Goal: Task Accomplishment & Management: Complete application form

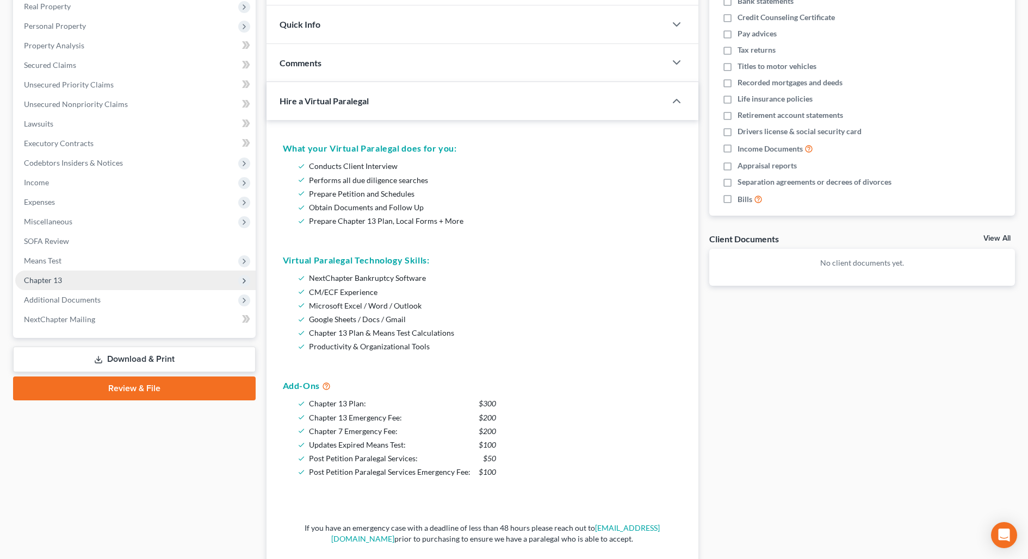
click at [58, 277] on span "Chapter 13" at bounding box center [135, 281] width 240 height 20
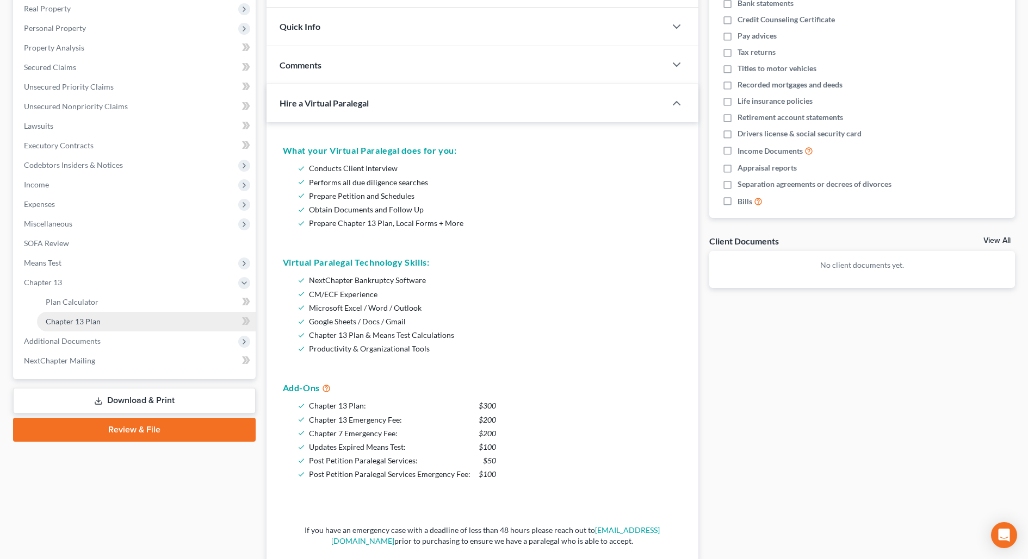
click at [100, 322] on link "Chapter 13 Plan" at bounding box center [146, 322] width 219 height 20
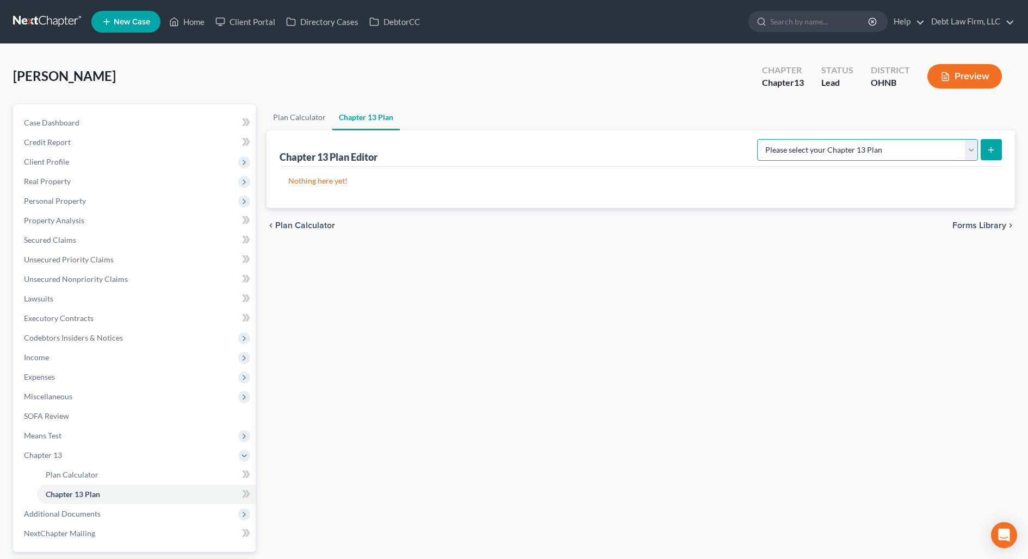
click at [888, 151] on select "Please select your Chapter 13 Plan National Form Plan - Official Form 113 North…" at bounding box center [867, 150] width 221 height 22
click at [821, 139] on select "Please select your Chapter 13 Plan National Form Plan - Official Form 113 North…" at bounding box center [867, 150] width 221 height 22
click at [990, 146] on icon "submit" at bounding box center [990, 150] width 9 height 9
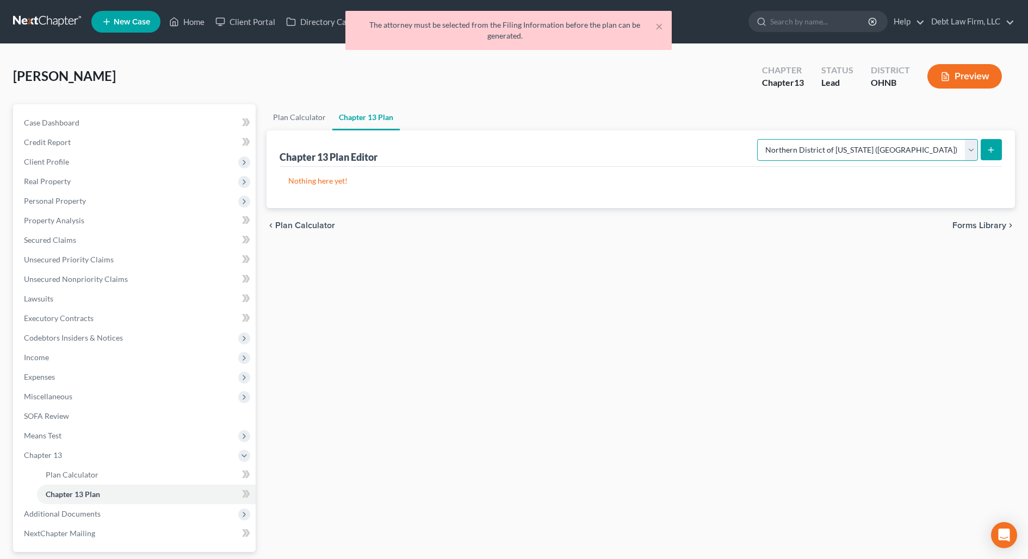
click at [897, 150] on select "Please select your Chapter 13 Plan National Form Plan - Official Form 113 North…" at bounding box center [867, 150] width 221 height 22
select select "0"
click at [821, 139] on select "Please select your Chapter 13 Plan National Form Plan - Official Form 113 North…" at bounding box center [867, 150] width 221 height 22
click at [987, 144] on button "submit" at bounding box center [990, 149] width 21 height 21
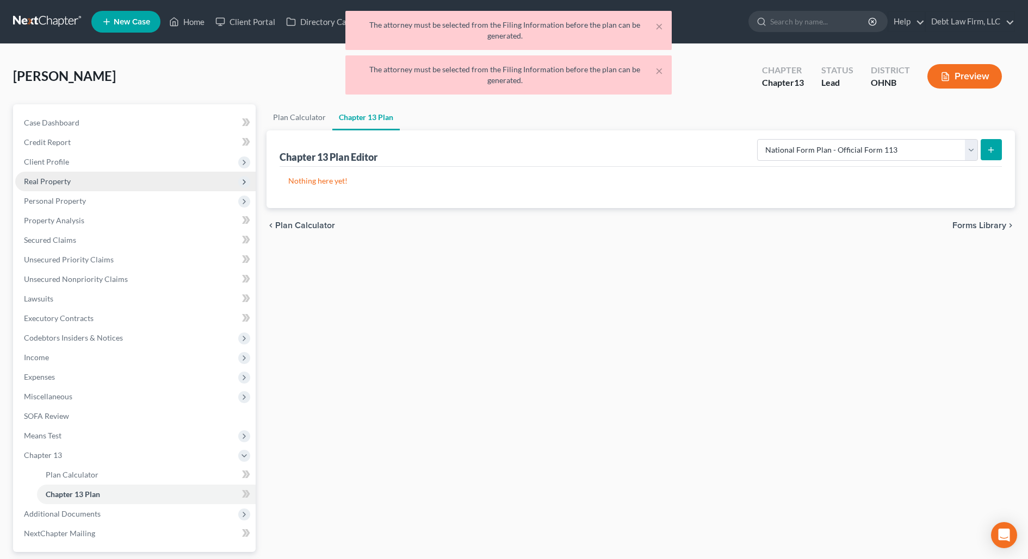
click at [58, 177] on span "Real Property" at bounding box center [47, 181] width 47 height 9
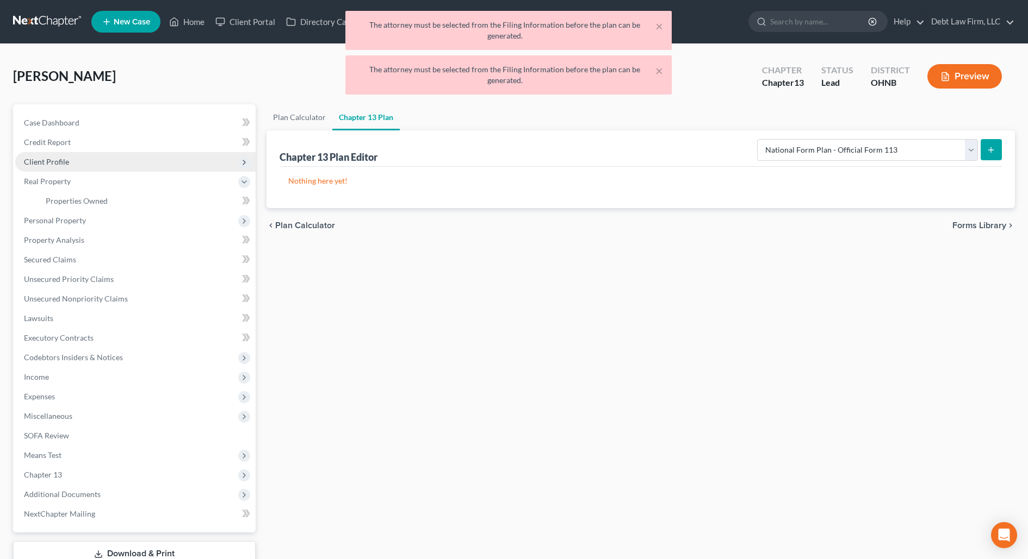
click at [55, 164] on span "Client Profile" at bounding box center [46, 161] width 45 height 9
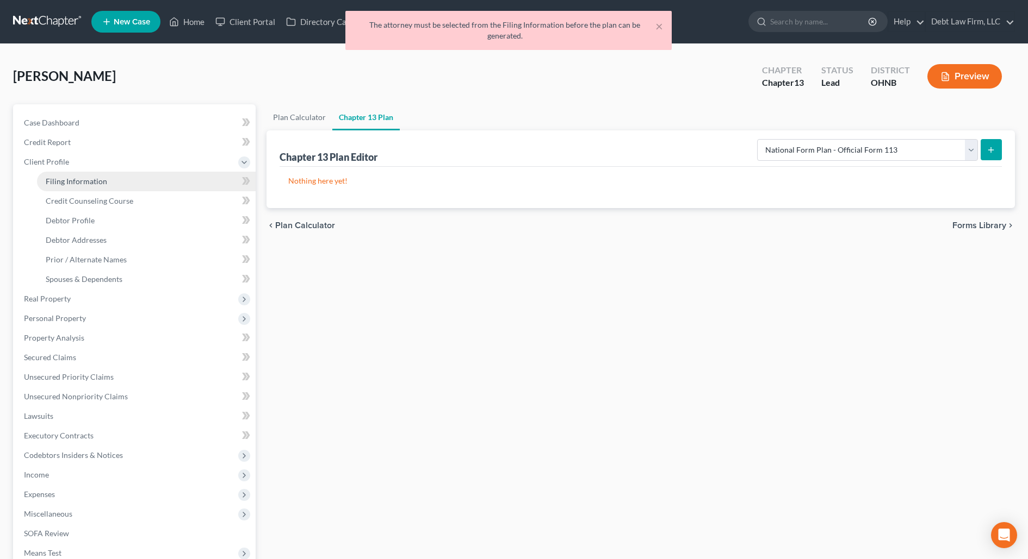
click at [78, 180] on span "Filing Information" at bounding box center [76, 181] width 61 height 9
select select "1"
select select "0"
select select "3"
select select "4"
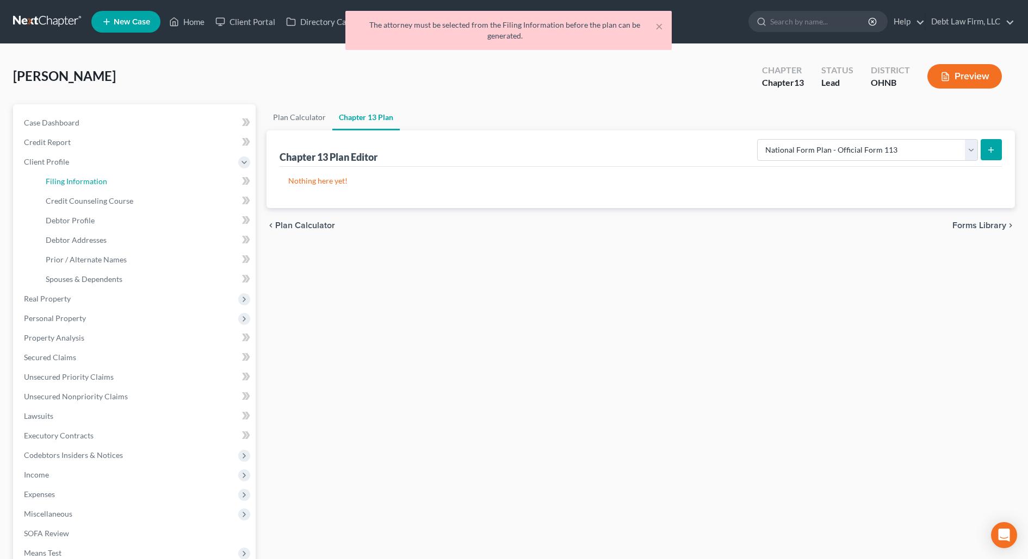
select select "1"
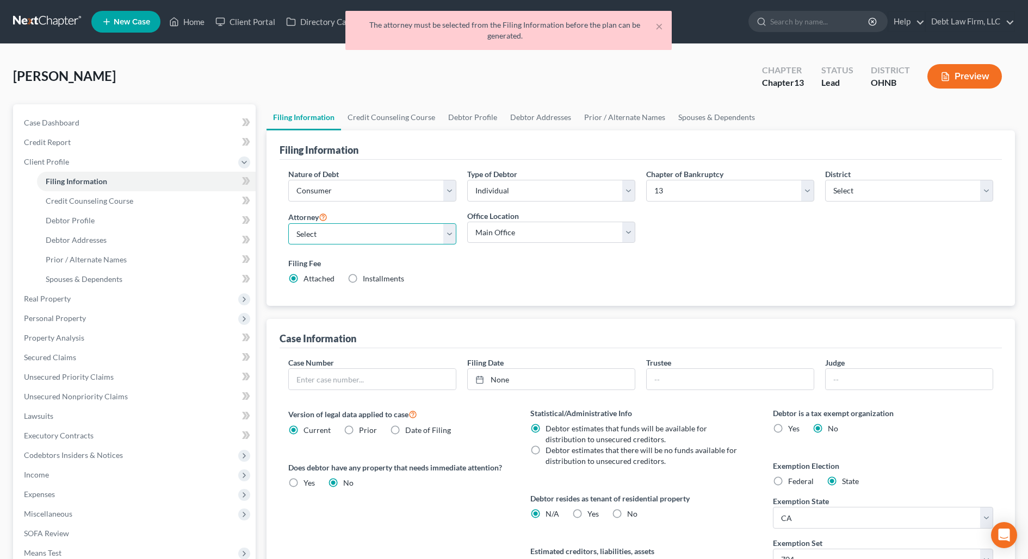
click at [396, 236] on select "Select Atticus [PERSON_NAME] - OHNB Atticus [PERSON_NAME] - UTB Atticus [PERSON…" at bounding box center [372, 234] width 168 height 22
select select "5"
click at [288, 223] on select "Select Atticus [PERSON_NAME] - OHNB Atticus [PERSON_NAME] - UTB Atticus [PERSON…" at bounding box center [372, 234] width 168 height 22
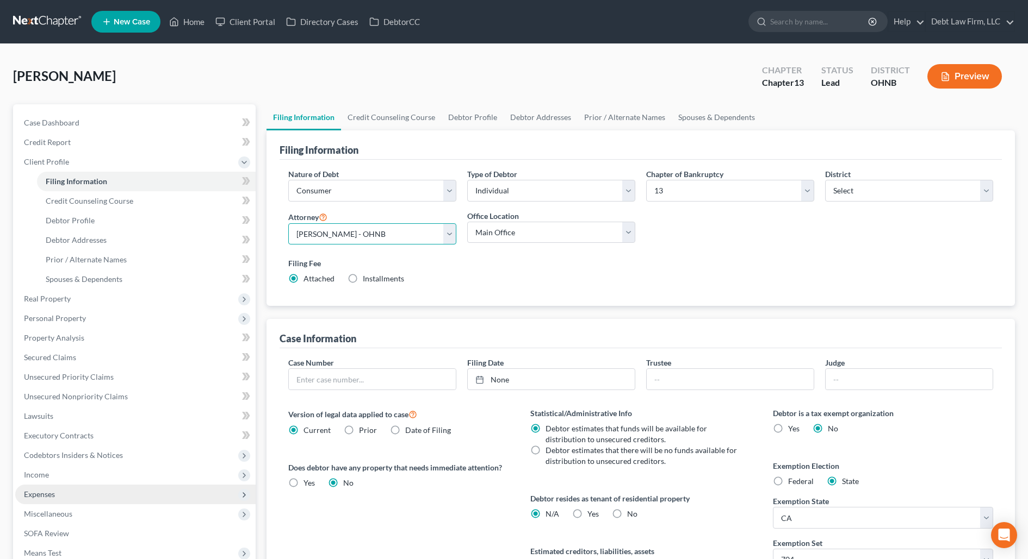
scroll to position [173, 0]
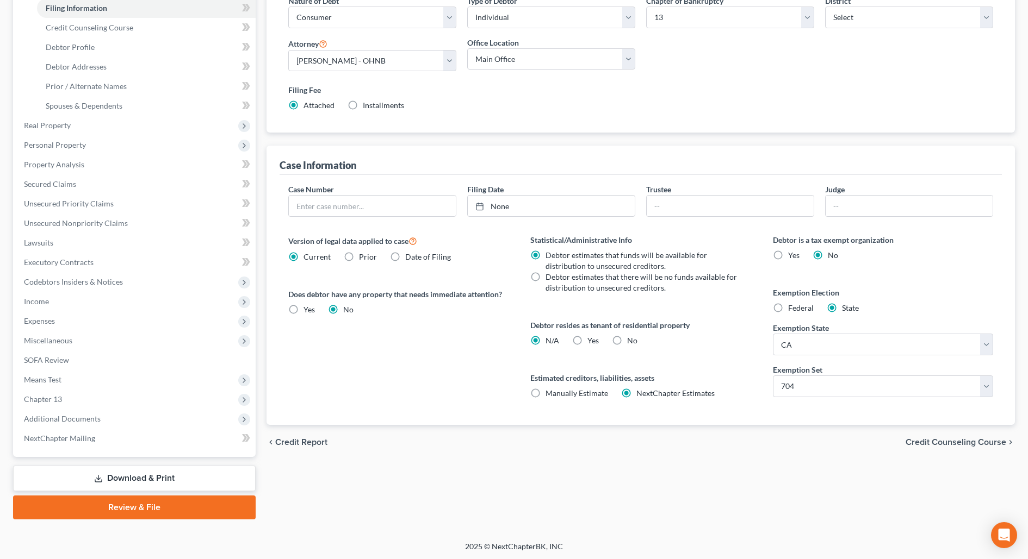
drag, startPoint x: 110, startPoint y: 399, endPoint x: 123, endPoint y: 410, distance: 17.8
click at [110, 400] on span "Chapter 13" at bounding box center [135, 400] width 240 height 20
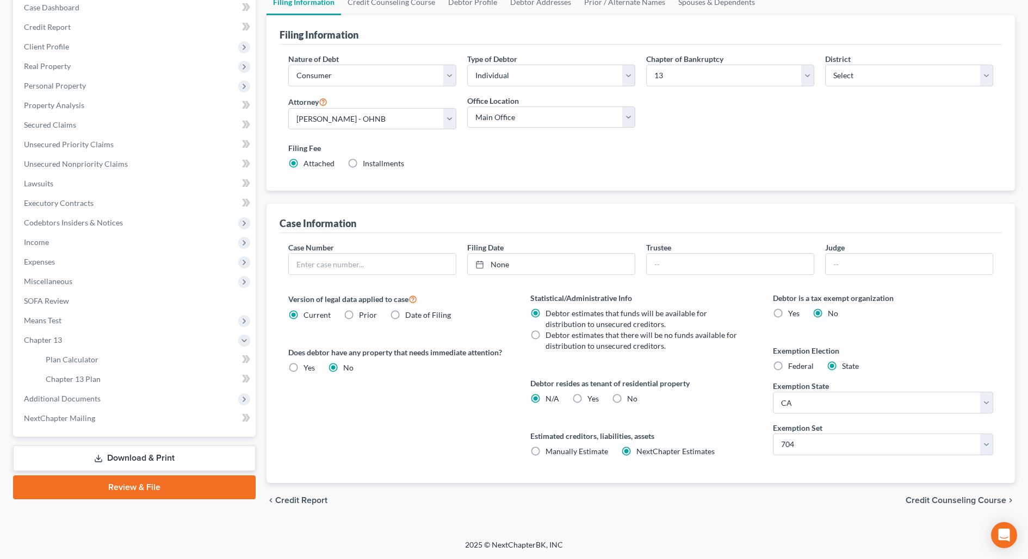
scroll to position [113, 0]
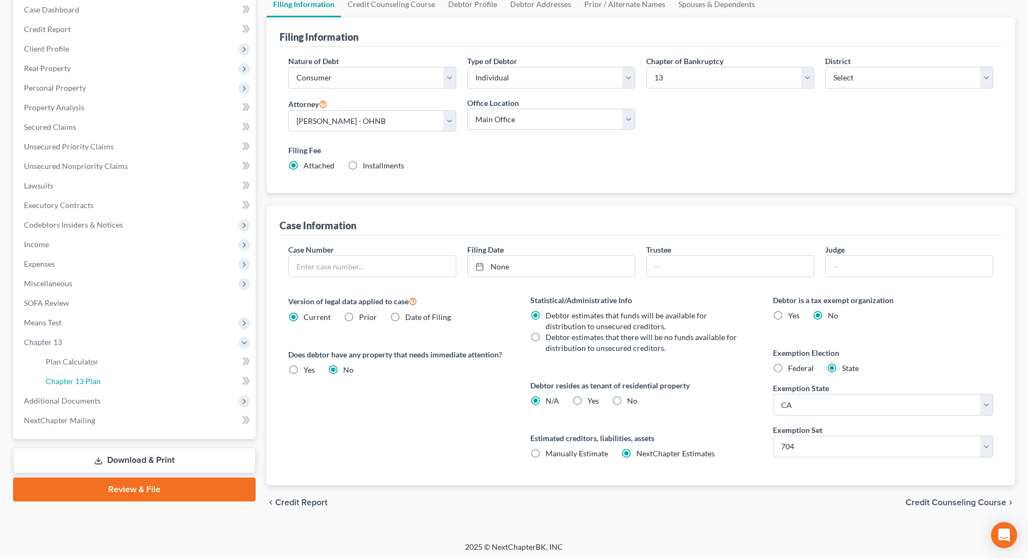
drag, startPoint x: 105, startPoint y: 380, endPoint x: 380, endPoint y: 319, distance: 281.2
click at [106, 380] on link "Chapter 13 Plan" at bounding box center [146, 382] width 219 height 20
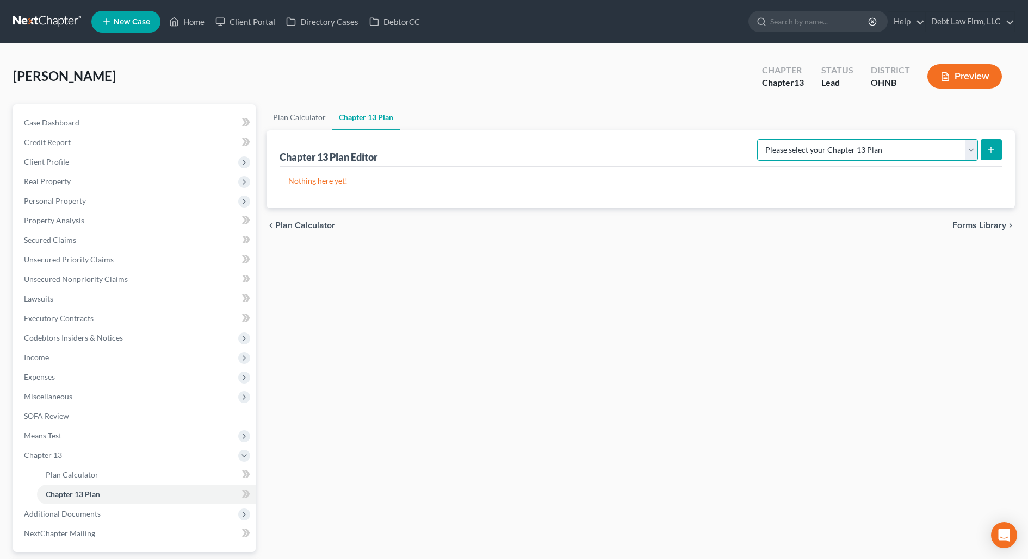
click at [881, 150] on select "Please select your Chapter 13 Plan National Form Plan - Official Form 113 North…" at bounding box center [867, 150] width 221 height 22
select select "1"
click at [821, 139] on select "Please select your Chapter 13 Plan National Form Plan - Official Form 113 North…" at bounding box center [867, 150] width 221 height 22
click at [999, 148] on button "submit" at bounding box center [990, 149] width 21 height 21
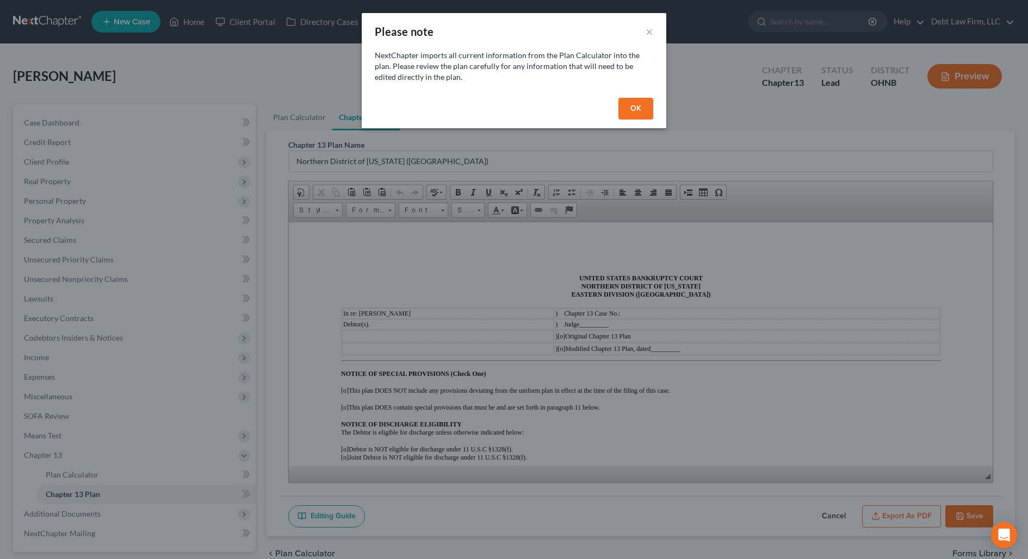
drag, startPoint x: 633, startPoint y: 110, endPoint x: 627, endPoint y: 117, distance: 8.9
click at [633, 110] on button "OK" at bounding box center [635, 109] width 35 height 22
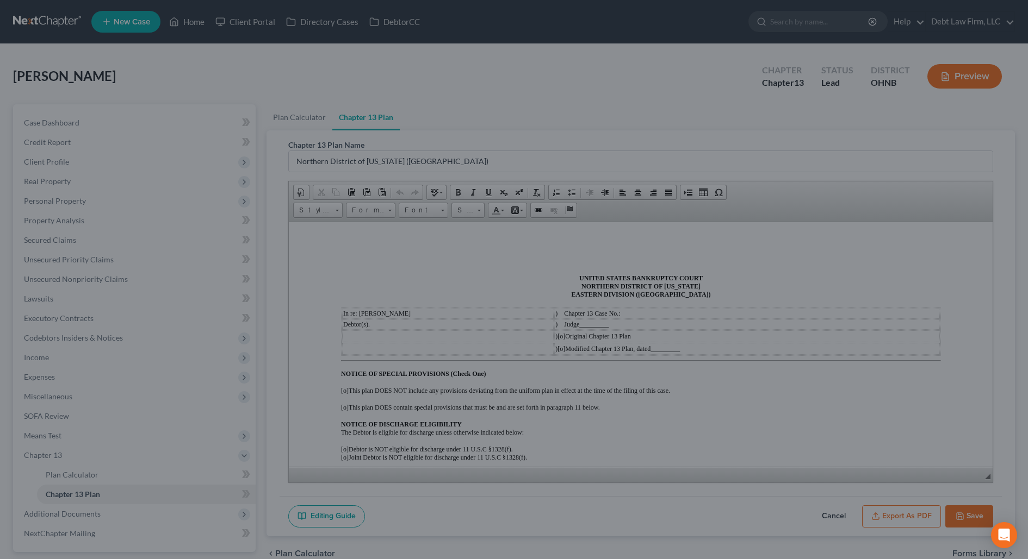
scroll to position [95, 0]
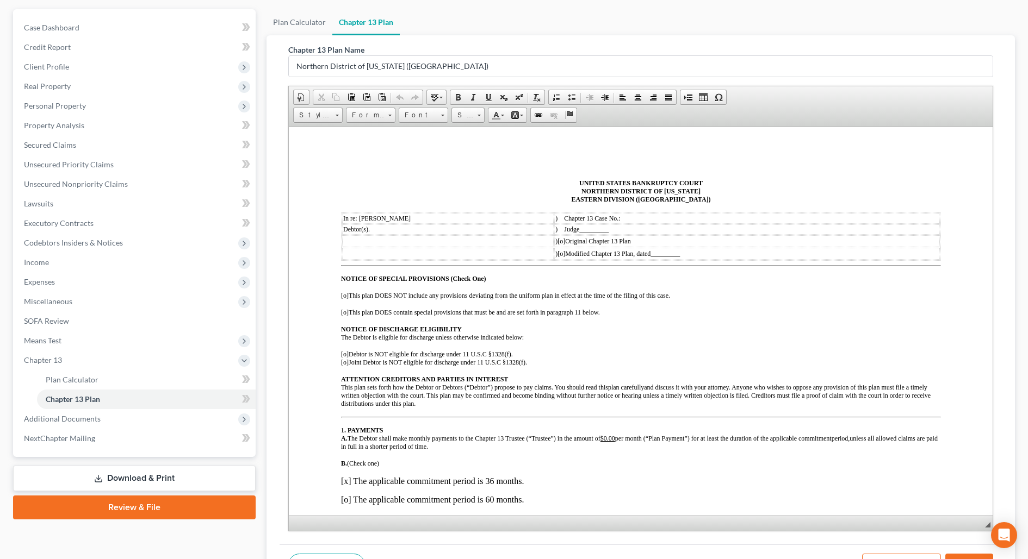
drag, startPoint x: 987, startPoint y: 379, endPoint x: 966, endPoint y: 543, distance: 165.0
click at [992, 557] on div "Chapter 13 Plan Name [GEOGRAPHIC_DATA] of [US_STATE] ([GEOGRAPHIC_DATA]) Rich T…" at bounding box center [640, 310] width 749 height 550
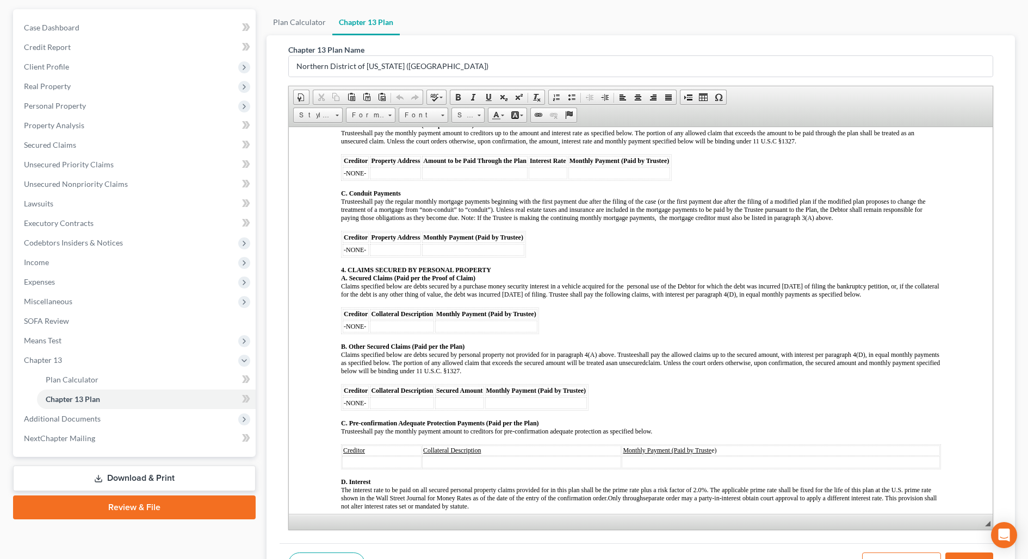
scroll to position [638, 0]
click at [387, 243] on td at bounding box center [394, 249] width 51 height 12
click at [351, 245] on span "-NONE-" at bounding box center [354, 249] width 22 height 8
click at [383, 243] on td at bounding box center [394, 249] width 51 height 12
drag, startPoint x: 459, startPoint y: 209, endPoint x: 383, endPoint y: 209, distance: 75.6
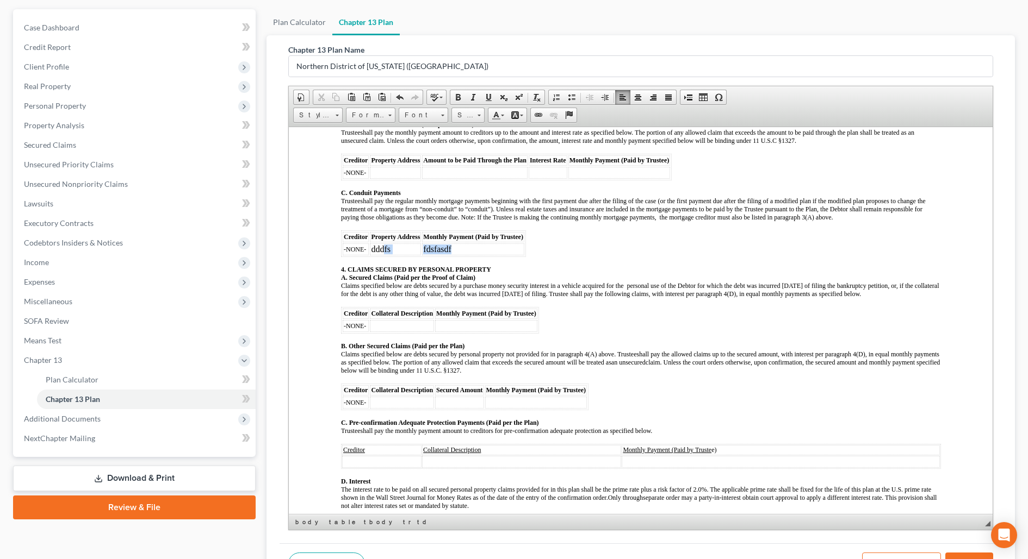
click at [383, 243] on tr "-NONE- dddfs fdsfasdf" at bounding box center [433, 249] width 182 height 12
click at [348, 245] on span "-NONE-" at bounding box center [354, 249] width 22 height 8
drag, startPoint x: 454, startPoint y: 209, endPoint x: 370, endPoint y: 211, distance: 83.8
click at [370, 243] on tr "-NONE- dddfs fdsfasdf" at bounding box center [433, 249] width 182 height 12
click at [415, 111] on span "Font" at bounding box center [418, 115] width 38 height 14
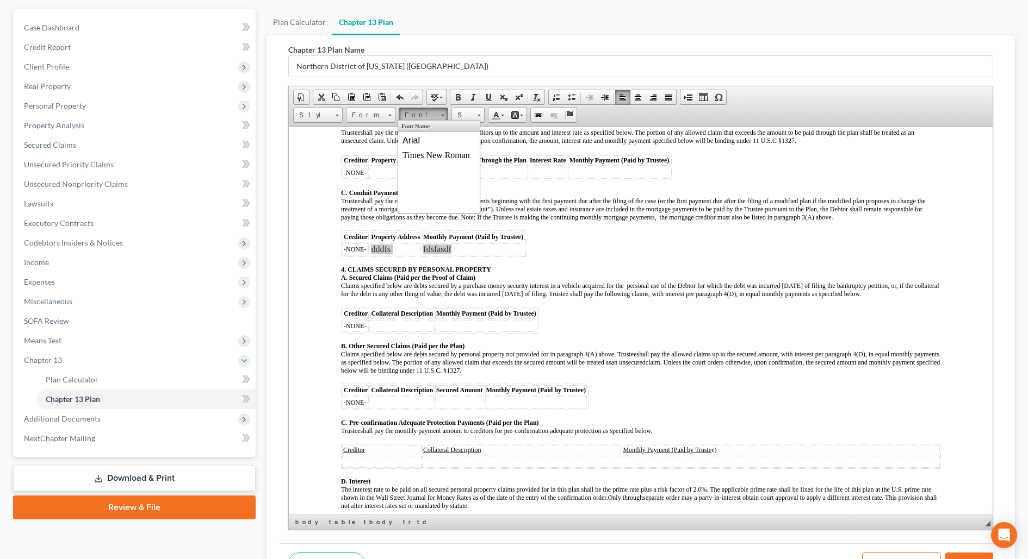
scroll to position [0, 0]
click at [425, 155] on span "Times New Roman" at bounding box center [435, 154] width 67 height 9
drag, startPoint x: 461, startPoint y: 114, endPoint x: 464, endPoint y: 120, distance: 6.8
click at [461, 114] on span "Size" at bounding box center [463, 115] width 22 height 14
click at [471, 197] on link "12" at bounding box center [482, 199] width 62 height 14
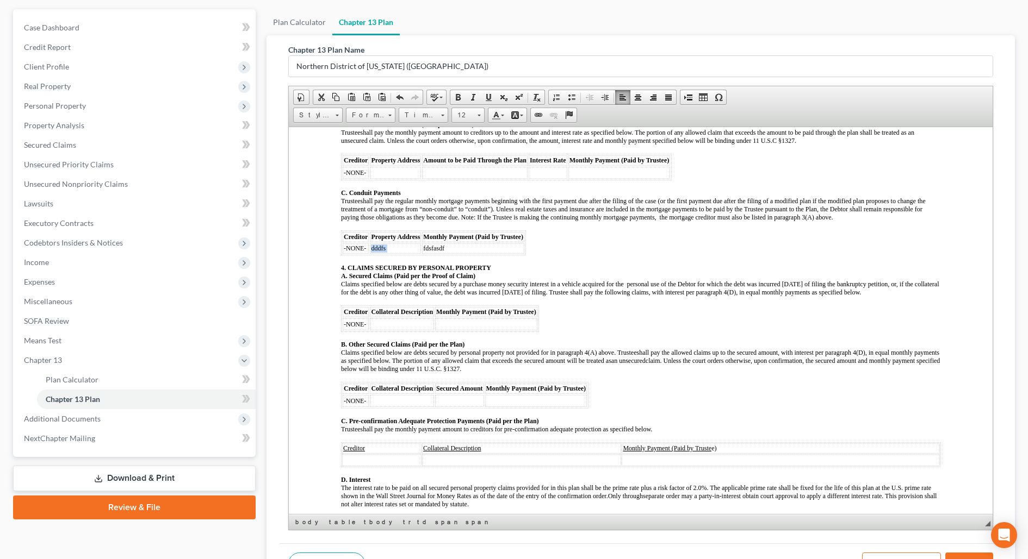
click at [476, 243] on td "fdsfasdf" at bounding box center [472, 248] width 102 height 10
